Goal: Task Accomplishment & Management: Use online tool/utility

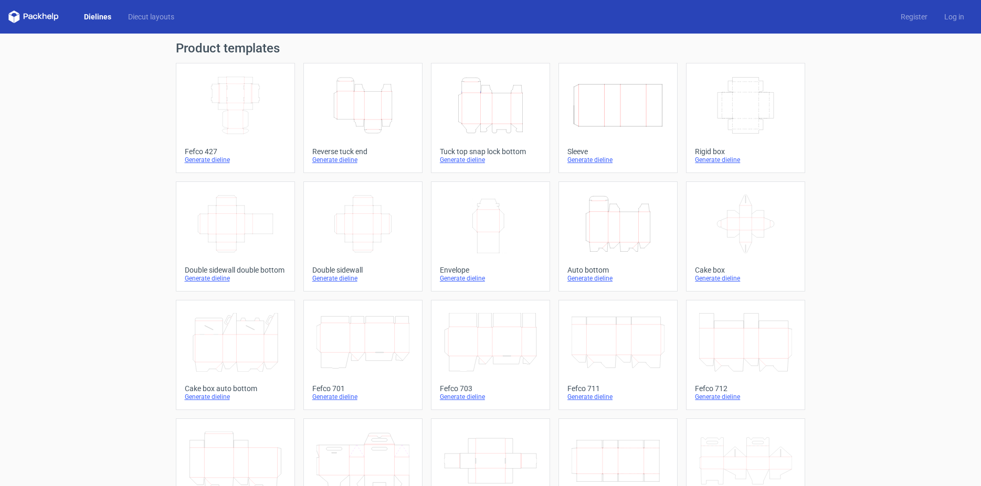
click at [360, 98] on icon "Height Depth Width" at bounding box center [362, 105] width 93 height 59
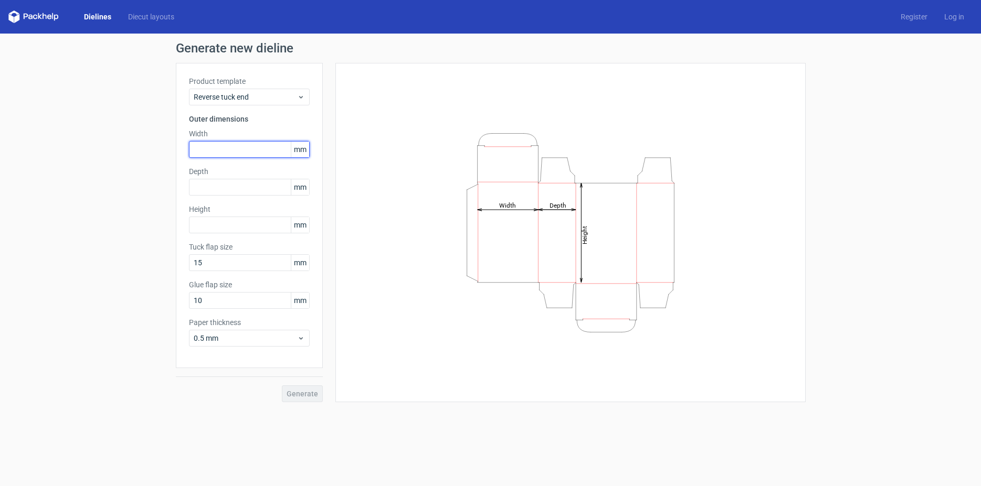
click at [225, 148] on input "text" at bounding box center [249, 149] width 121 height 17
type input "125"
click at [204, 187] on input "text" at bounding box center [249, 187] width 121 height 17
type input "57"
click at [206, 222] on input "text" at bounding box center [249, 225] width 121 height 17
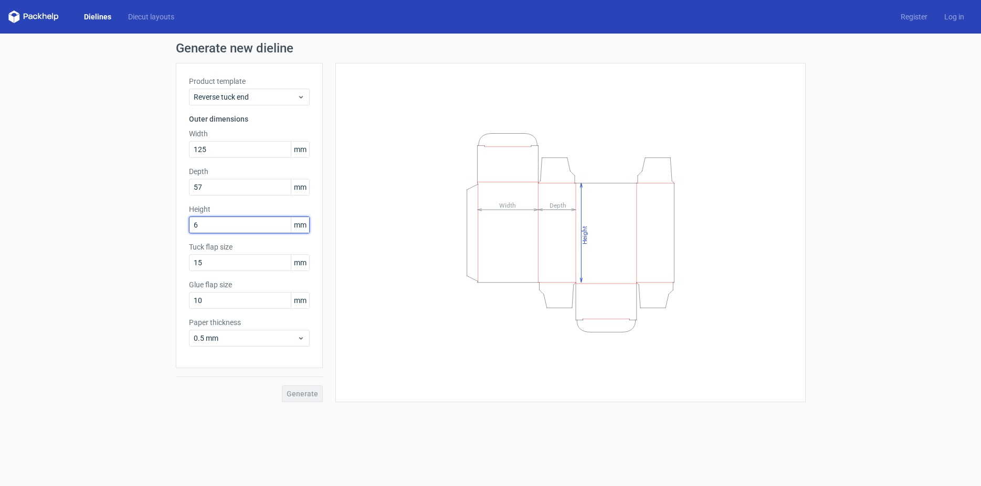
type input "67"
click at [221, 263] on input "15" at bounding box center [249, 262] width 121 height 17
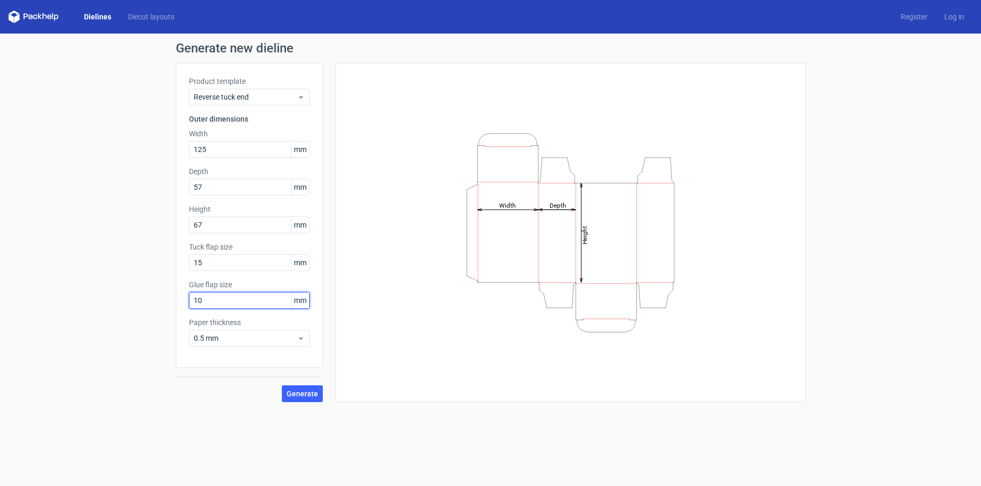
drag, startPoint x: 208, startPoint y: 298, endPoint x: 185, endPoint y: 303, distance: 23.7
click at [189, 303] on input "10" at bounding box center [249, 300] width 121 height 17
type input "15"
click at [305, 392] on span "Generate" at bounding box center [301, 393] width 31 height 7
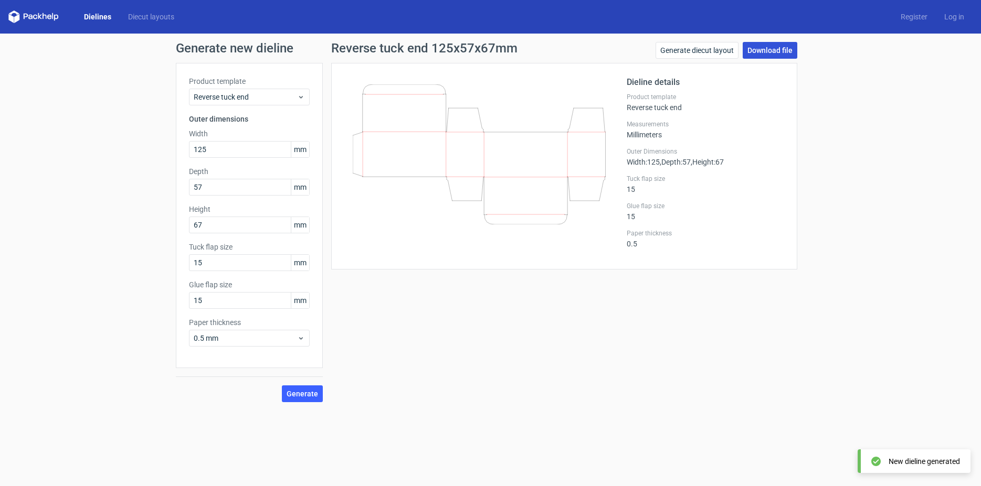
click at [759, 48] on link "Download file" at bounding box center [769, 50] width 55 height 17
